Goal: Transaction & Acquisition: Purchase product/service

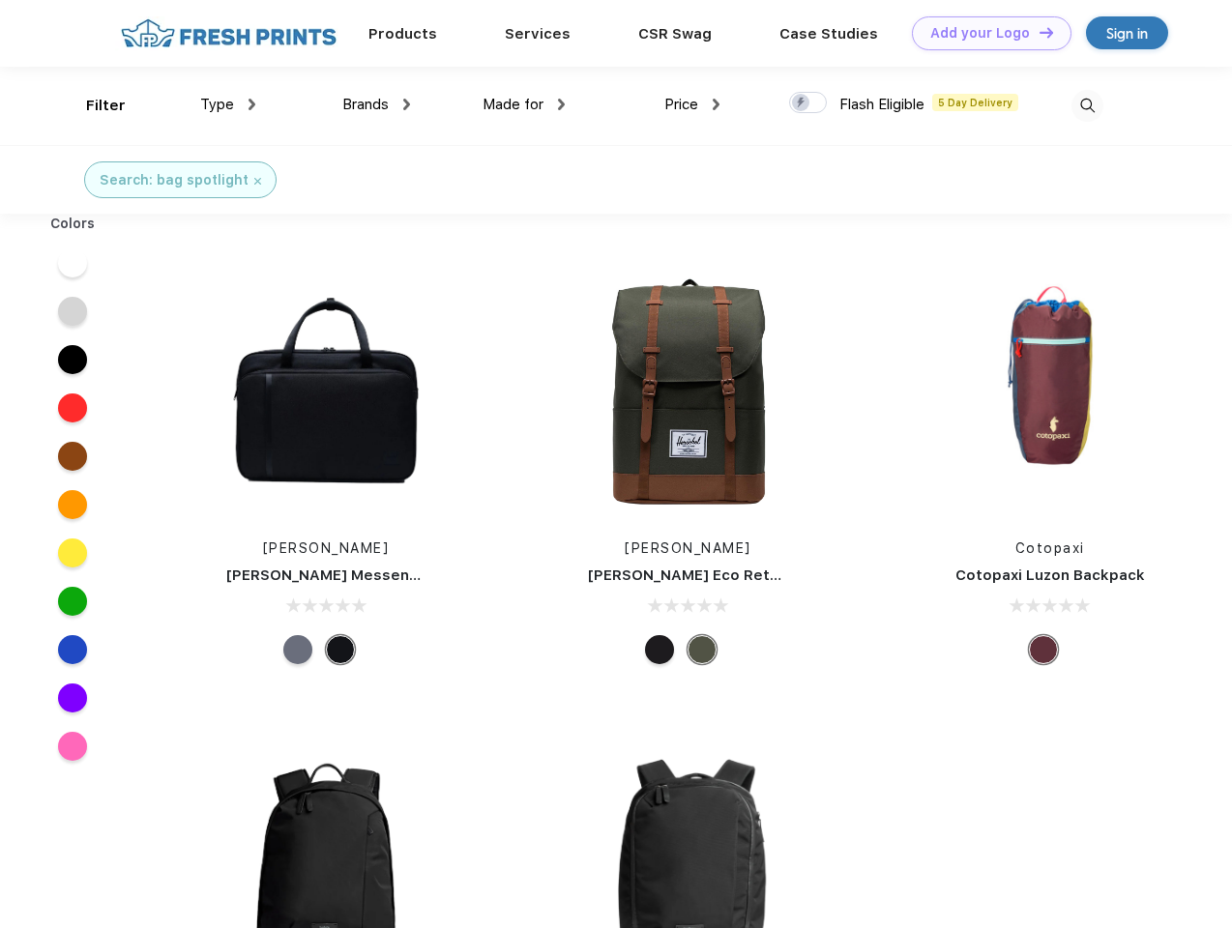
scroll to position [1, 0]
click at [984, 33] on link "Add your Logo Design Tool" at bounding box center [992, 33] width 160 height 34
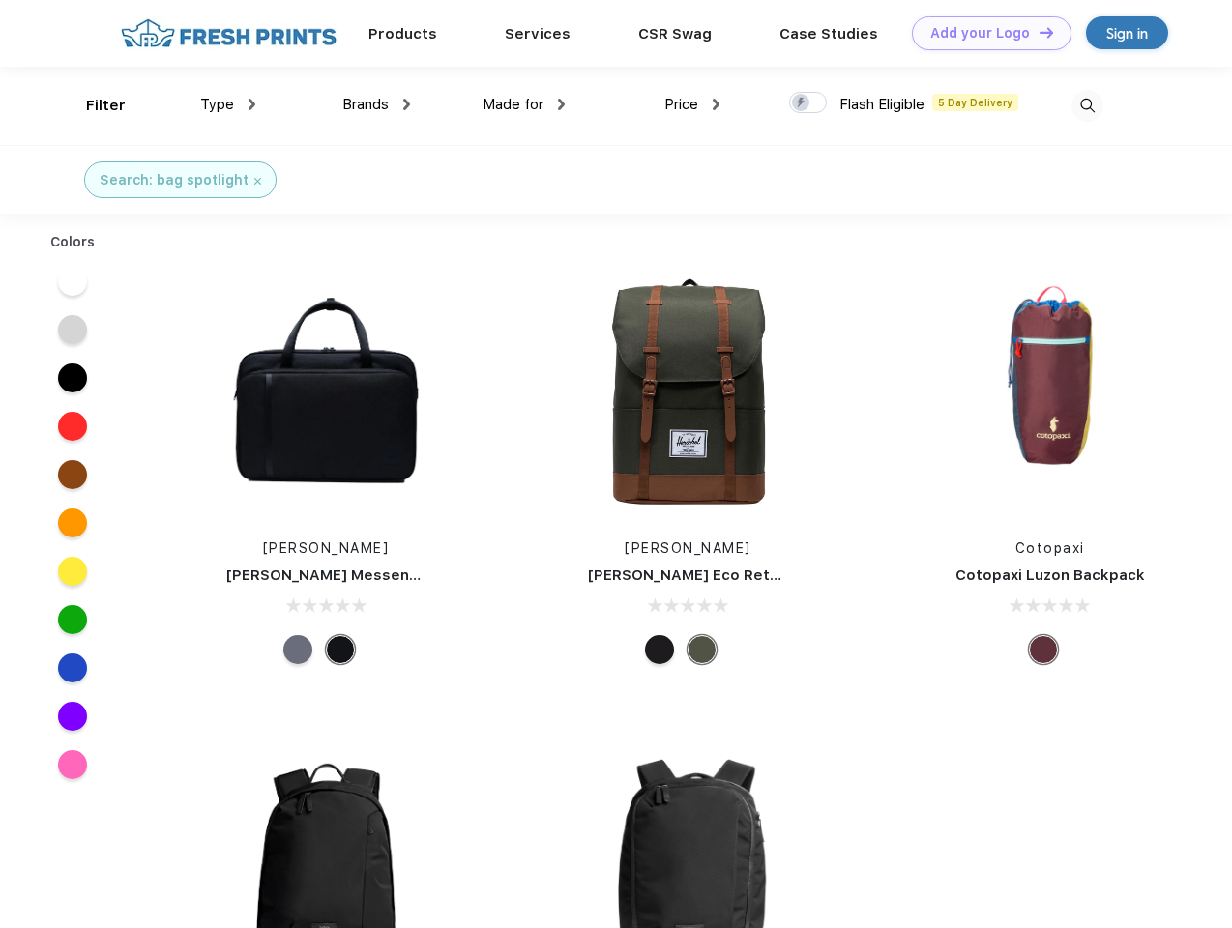
click at [0, 0] on div "Design Tool" at bounding box center [0, 0] width 0 height 0
click at [1038, 32] on link "Add your Logo Design Tool" at bounding box center [992, 33] width 160 height 34
click at [93, 105] on div "Filter" at bounding box center [106, 106] width 40 height 22
click at [228, 104] on span "Type" at bounding box center [217, 104] width 34 height 17
click at [376, 104] on span "Brands" at bounding box center [365, 104] width 46 height 17
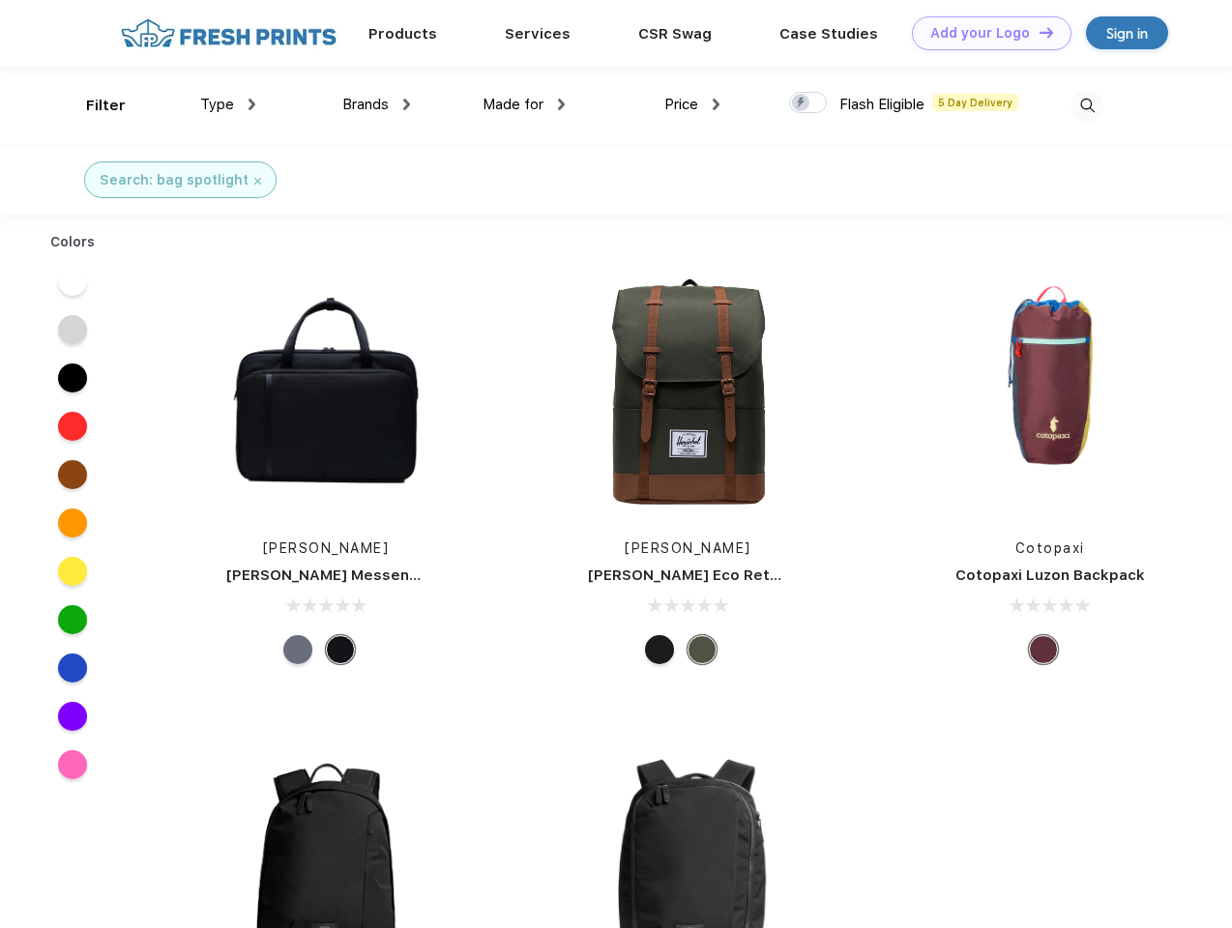
click at [524, 104] on span "Made for" at bounding box center [513, 104] width 61 height 17
click at [692, 104] on span "Price" at bounding box center [681, 104] width 34 height 17
click at [808, 103] on div at bounding box center [808, 102] width 38 height 21
click at [802, 103] on input "checkbox" at bounding box center [795, 97] width 13 height 13
click at [1087, 105] on img at bounding box center [1088, 106] width 32 height 32
